Goal: Task Accomplishment & Management: Use online tool/utility

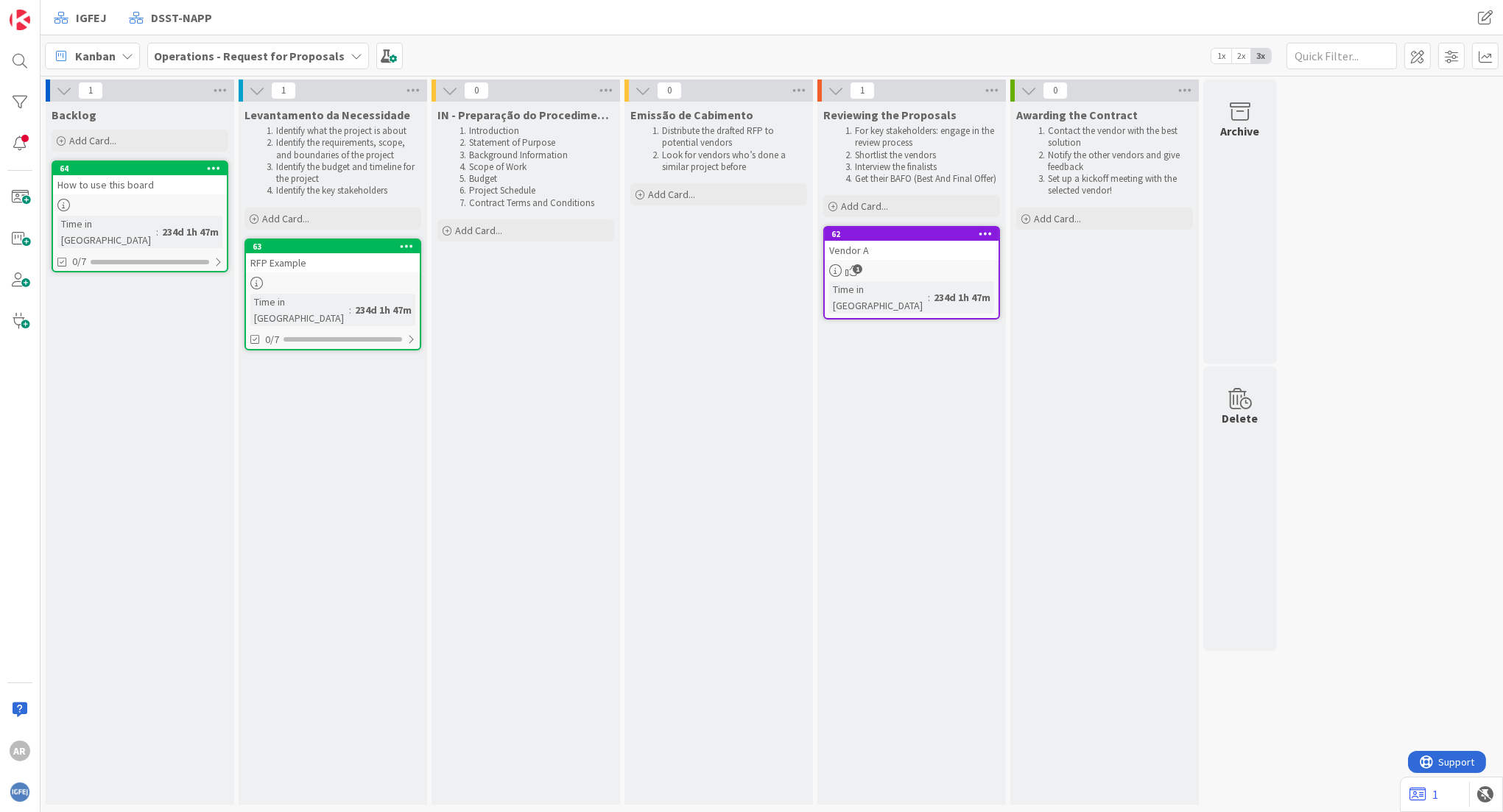
click at [84, 431] on div "Backlog Add Card... 64 How to use this board Time in Column : 234d 1h 47m 0/7" at bounding box center [140, 453] width 189 height 703
click at [27, 755] on div "AR" at bounding box center [20, 750] width 21 height 21
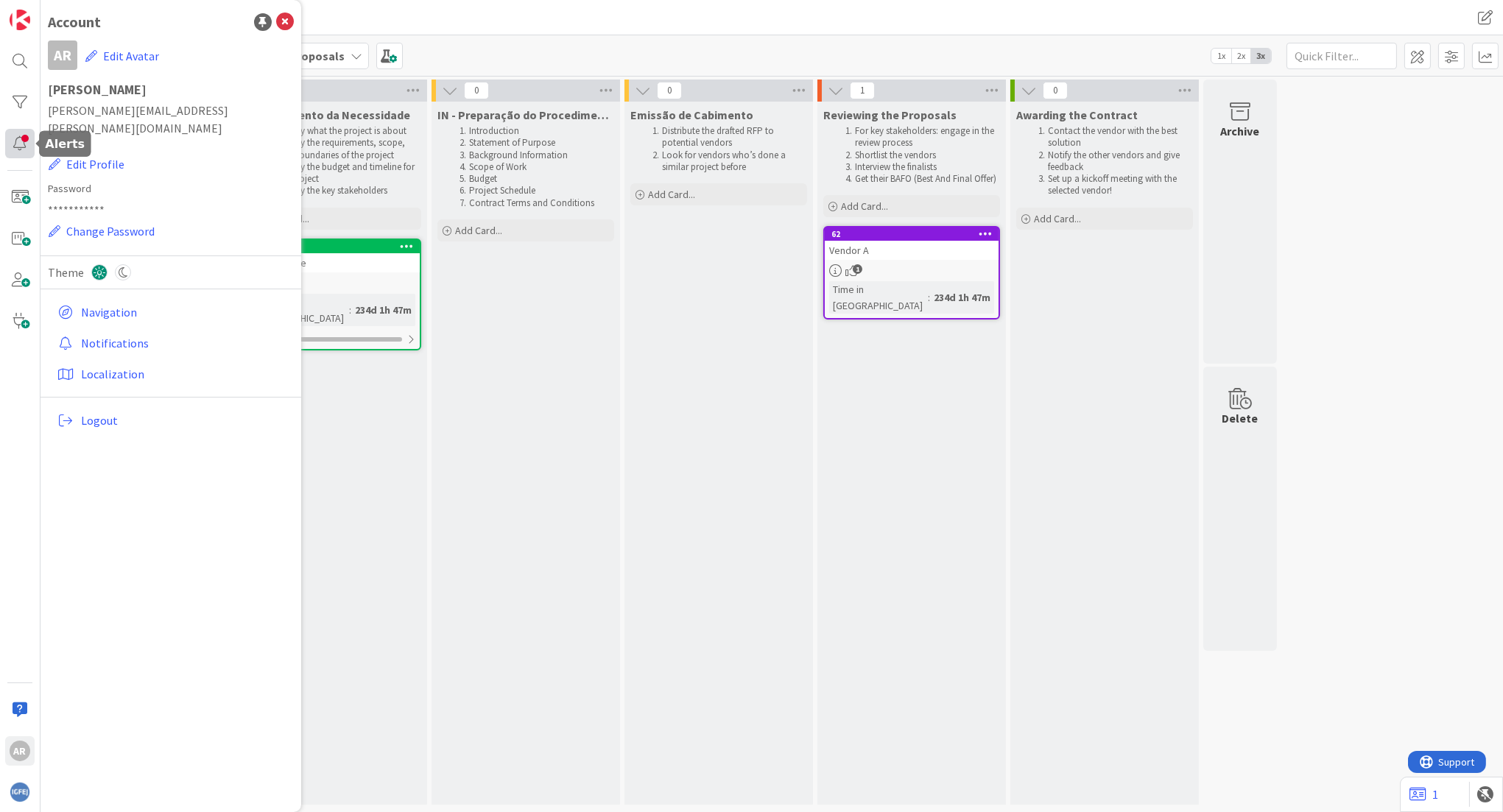
click at [23, 149] on div at bounding box center [20, 143] width 29 height 29
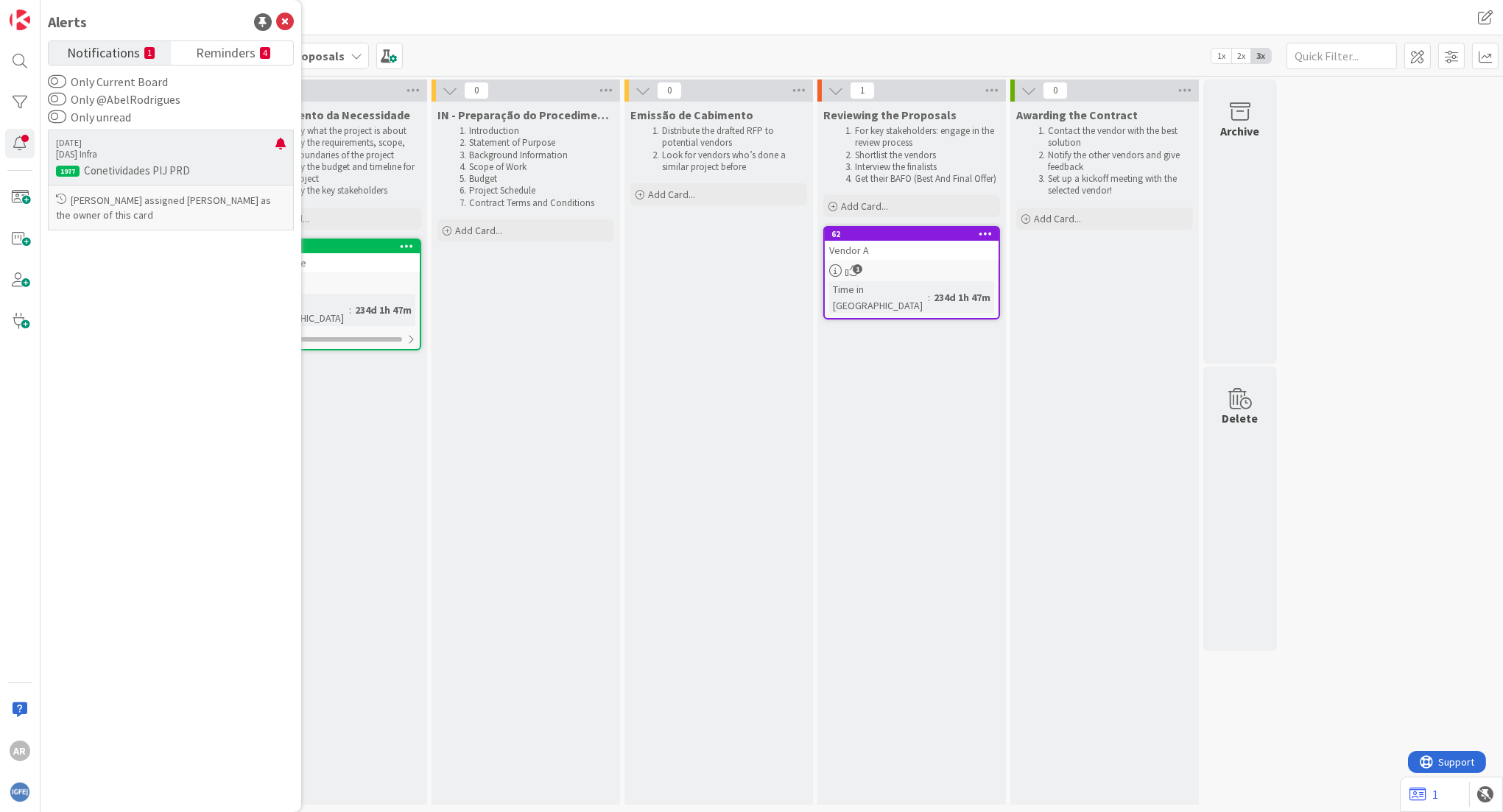
click at [154, 172] on p "Conetividades PIJ PRD" at bounding box center [171, 170] width 230 height 13
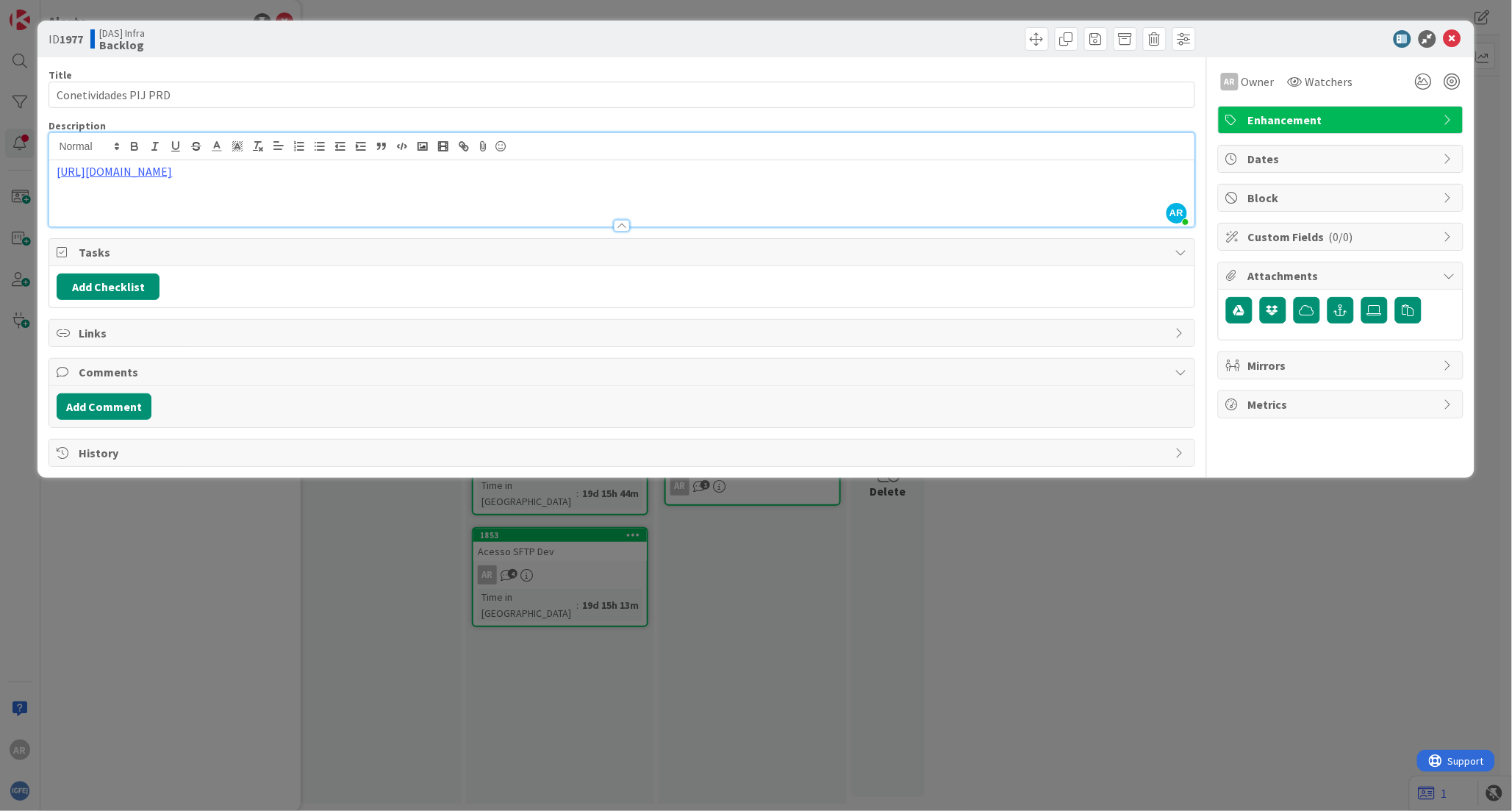
drag, startPoint x: 236, startPoint y: 149, endPoint x: 43, endPoint y: 170, distance: 194.1
click at [43, 170] on div "ID 1977 [DAS] Infra Backlog Title 21 / 128 Conetividades PIJ PRD Description AR…" at bounding box center [756, 249] width 1437 height 457
click at [128, 173] on link "[URL][DOMAIN_NAME]" at bounding box center [114, 170] width 116 height 15
click at [123, 199] on link "[URL][DOMAIN_NAME]" at bounding box center [108, 200] width 101 height 19
